Goal: Information Seeking & Learning: Learn about a topic

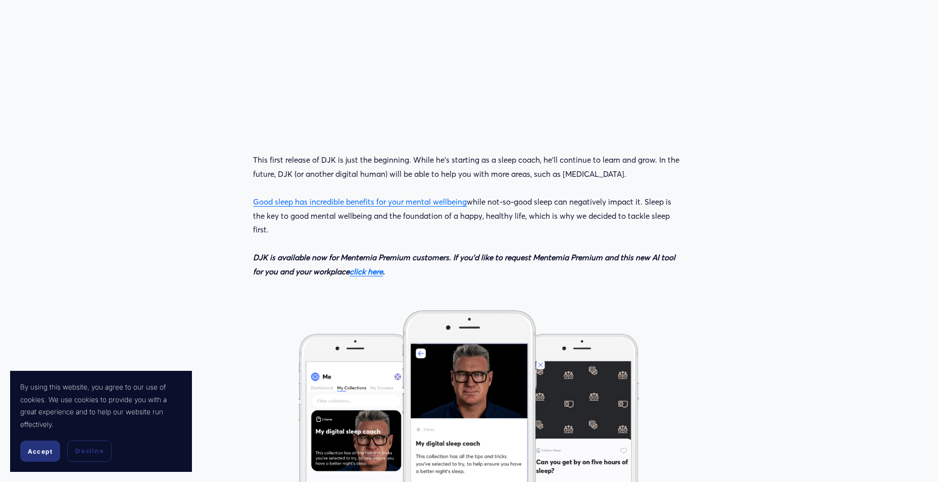
scroll to position [1414, 0]
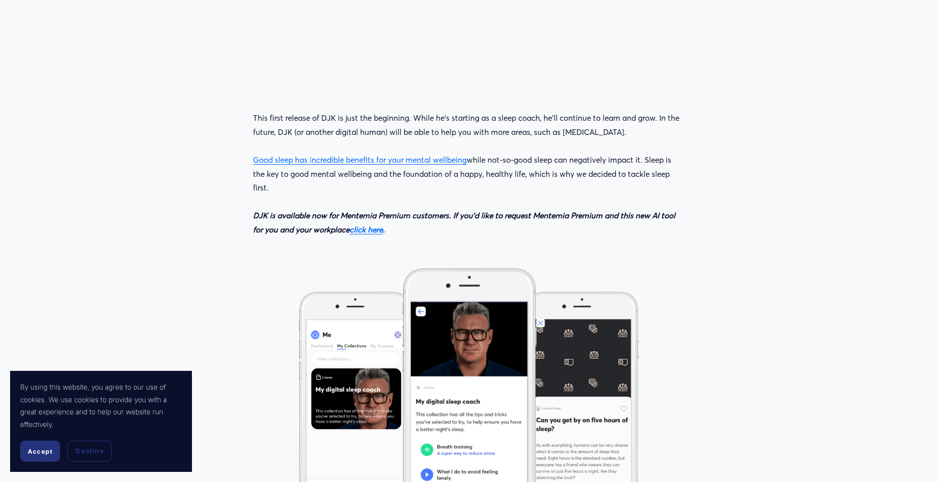
click at [369, 230] on em "click here" at bounding box center [366, 230] width 33 height 10
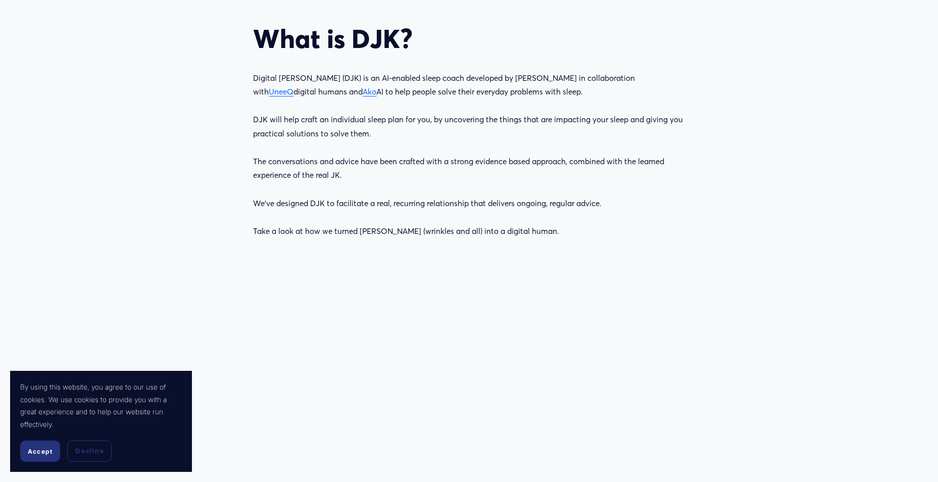
scroll to position [1061, 0]
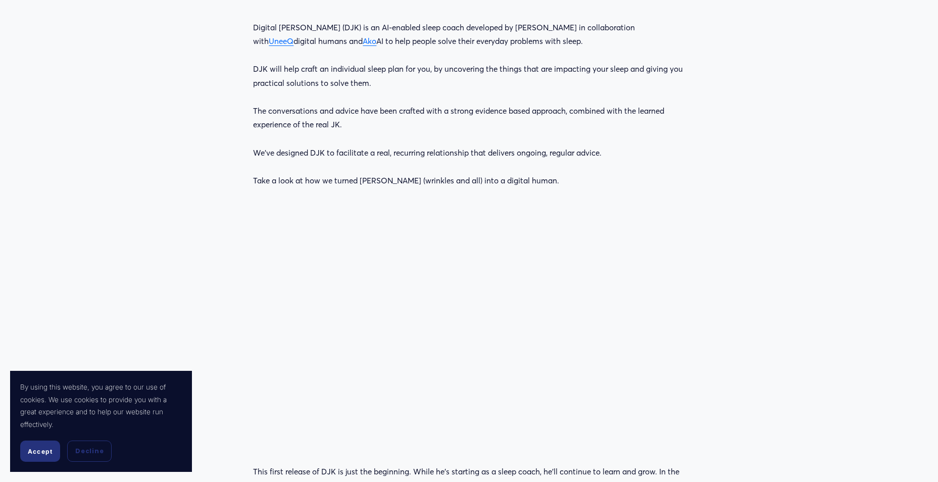
click at [38, 455] on span "Accept" at bounding box center [40, 452] width 25 height 8
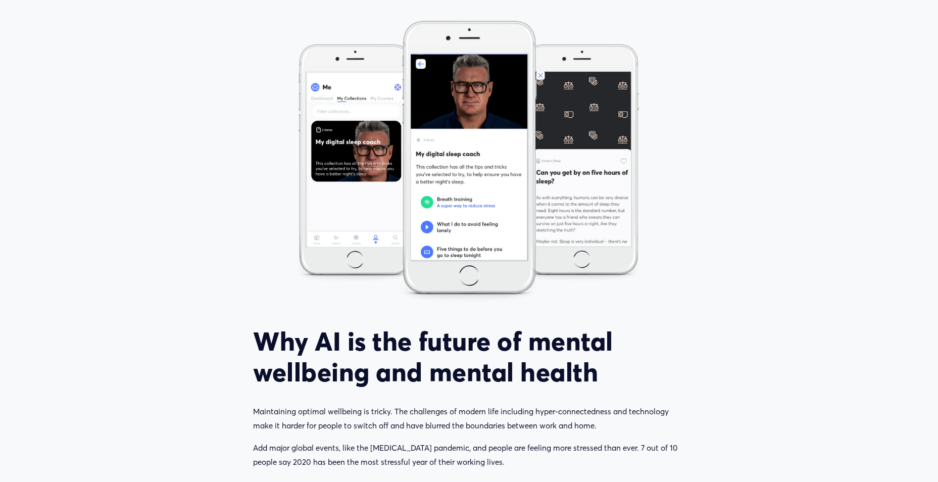
scroll to position [1667, 0]
